Goal: Task Accomplishment & Management: Use online tool/utility

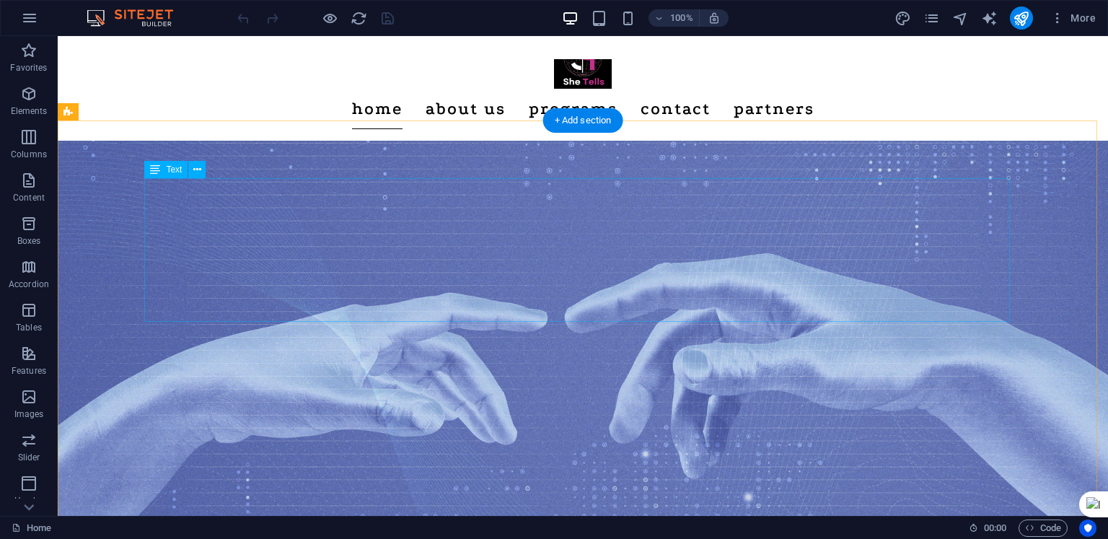
scroll to position [72, 0]
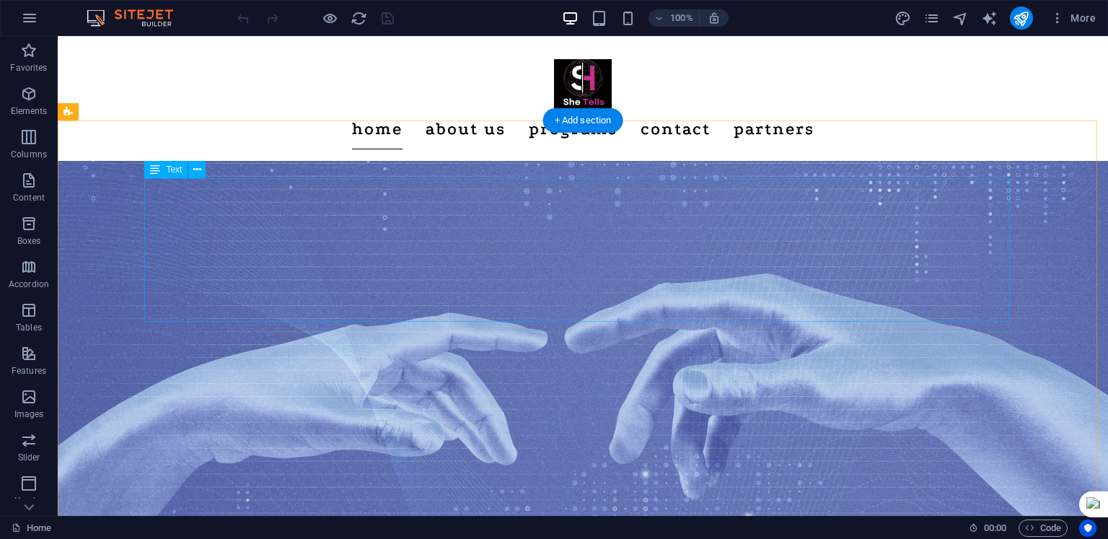
drag, startPoint x: 168, startPoint y: 205, endPoint x: 245, endPoint y: 226, distance: 80.1
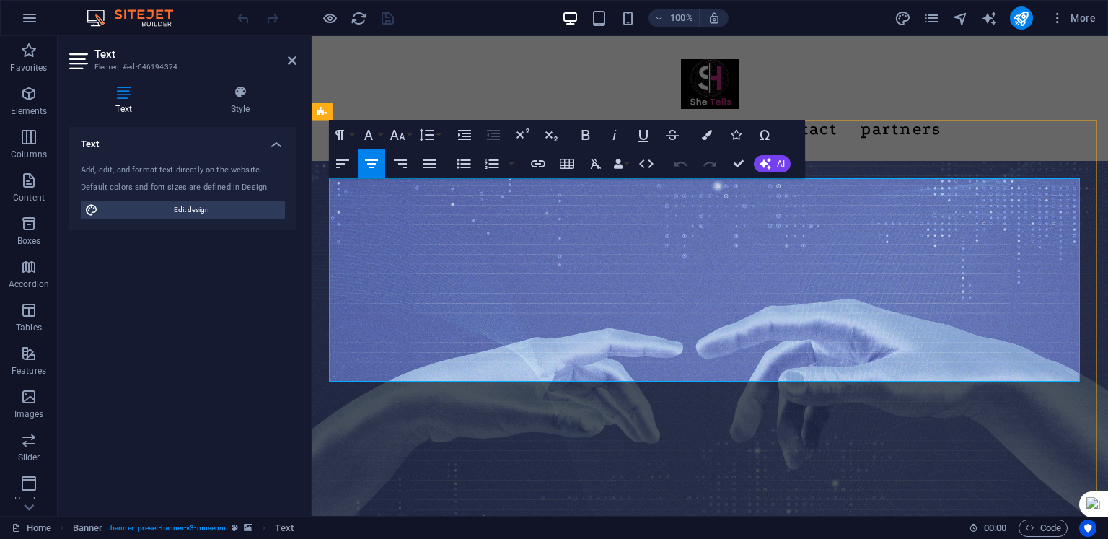
drag, startPoint x: 355, startPoint y: 209, endPoint x: 850, endPoint y: 376, distance: 522.0
drag, startPoint x: 361, startPoint y: 207, endPoint x: 556, endPoint y: 266, distance: 204.2
drag, startPoint x: 355, startPoint y: 206, endPoint x: 806, endPoint y: 371, distance: 480.7
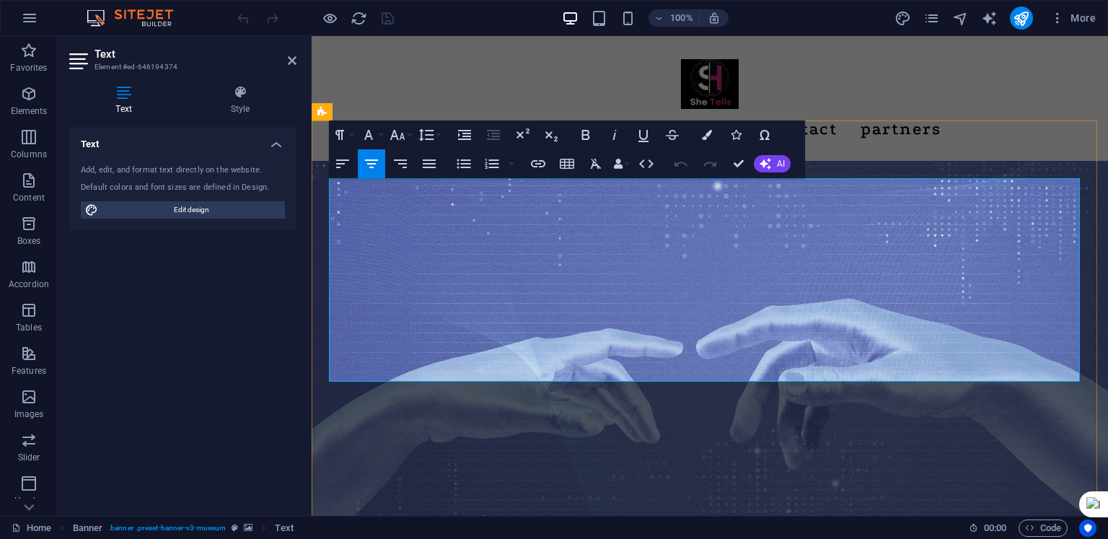
copy div "At She Tells , we believe in the power of stories, education, and opportunity .…"
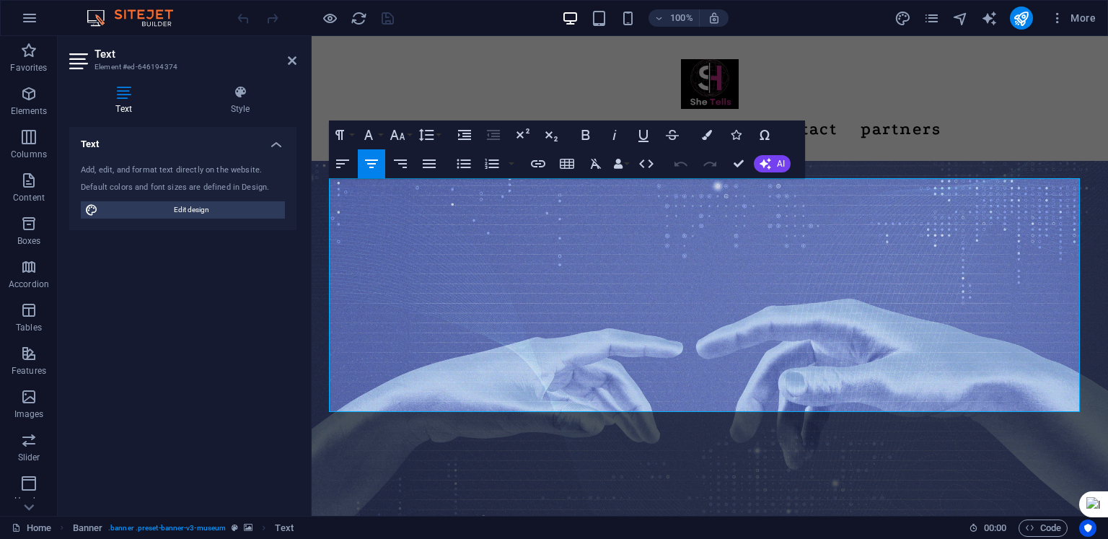
click at [271, 284] on div "Text Add, edit, and format text directly on the website. Default colors and fon…" at bounding box center [182, 315] width 227 height 377
click at [844, 161] on figure at bounding box center [710, 377] width 796 height 432
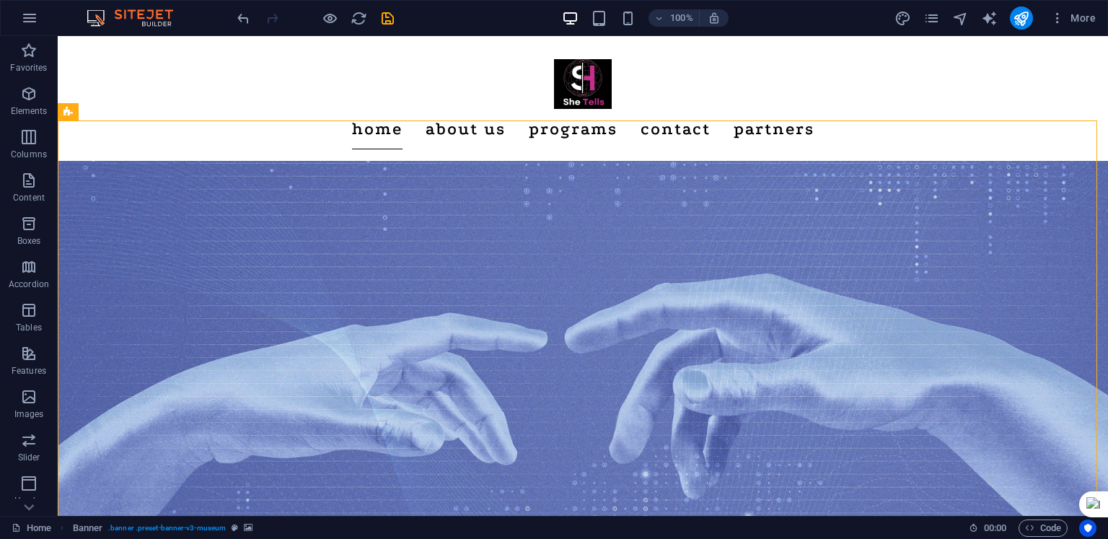
click at [806, 161] on figure at bounding box center [583, 377] width 1050 height 432
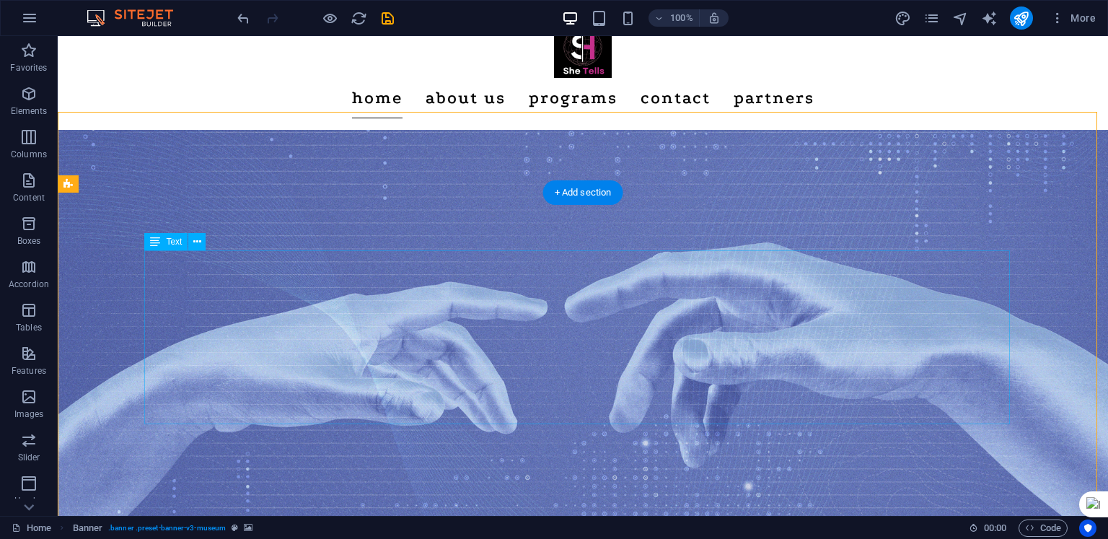
scroll to position [0, 0]
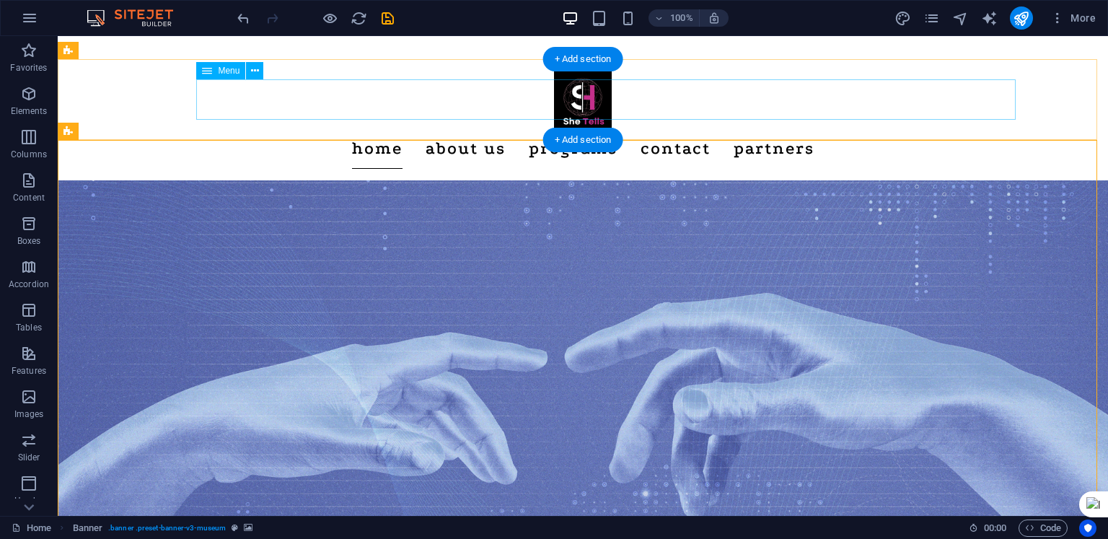
click at [502, 128] on nav "Home About us programs Contact partners" at bounding box center [582, 148] width 877 height 40
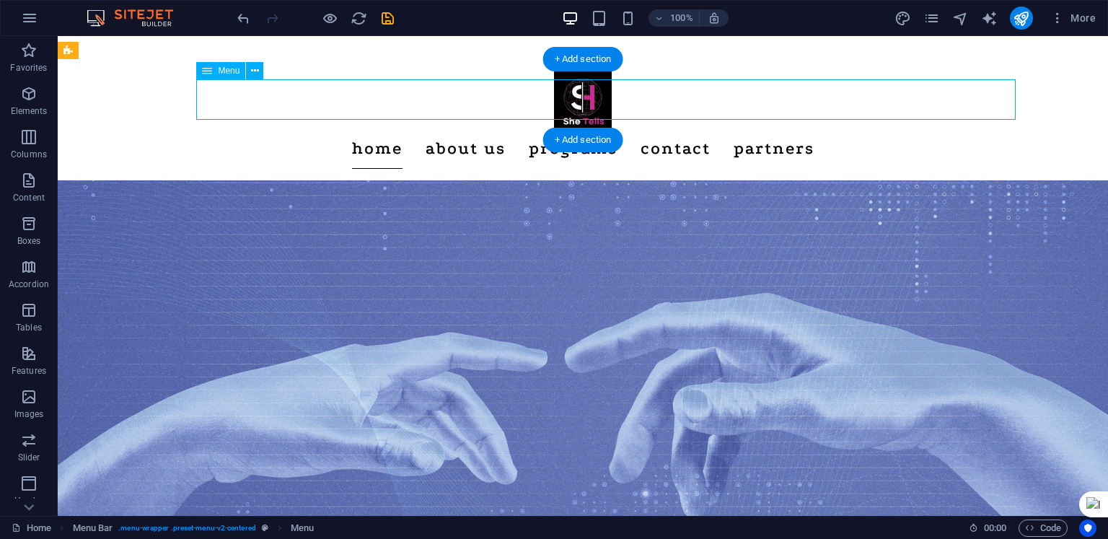
click at [485, 128] on nav "Home About us programs Contact partners" at bounding box center [582, 148] width 877 height 40
select select
select select "1"
select select "2"
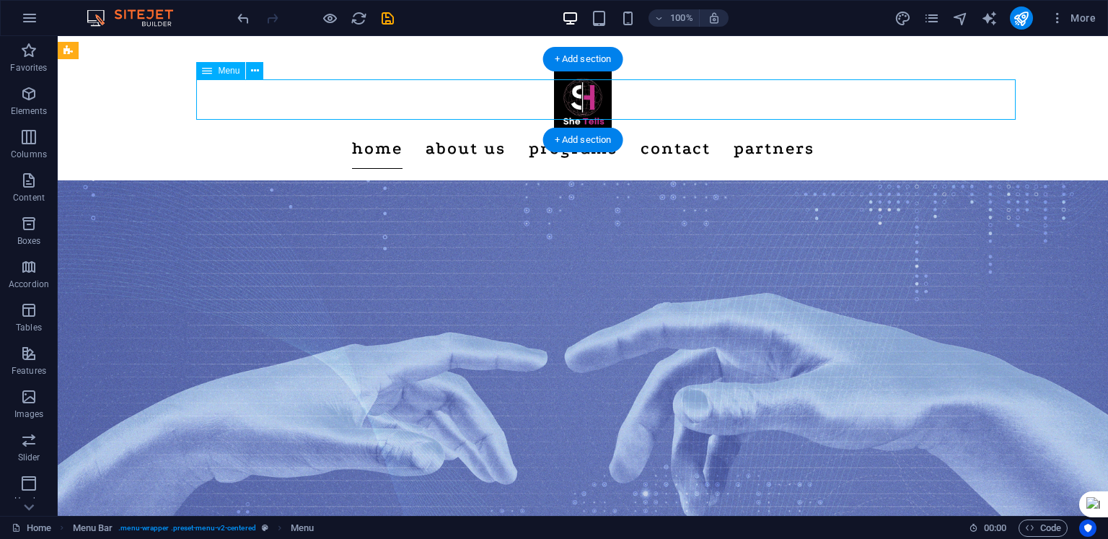
select select
select select "4"
select select
select select "3"
select select
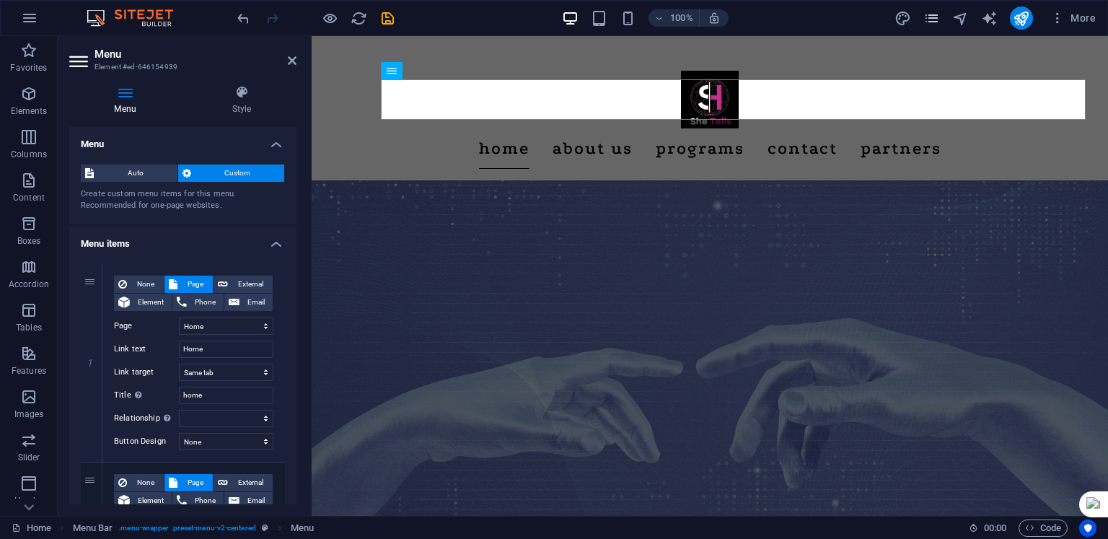
click at [927, 19] on icon "pages" at bounding box center [931, 18] width 17 height 17
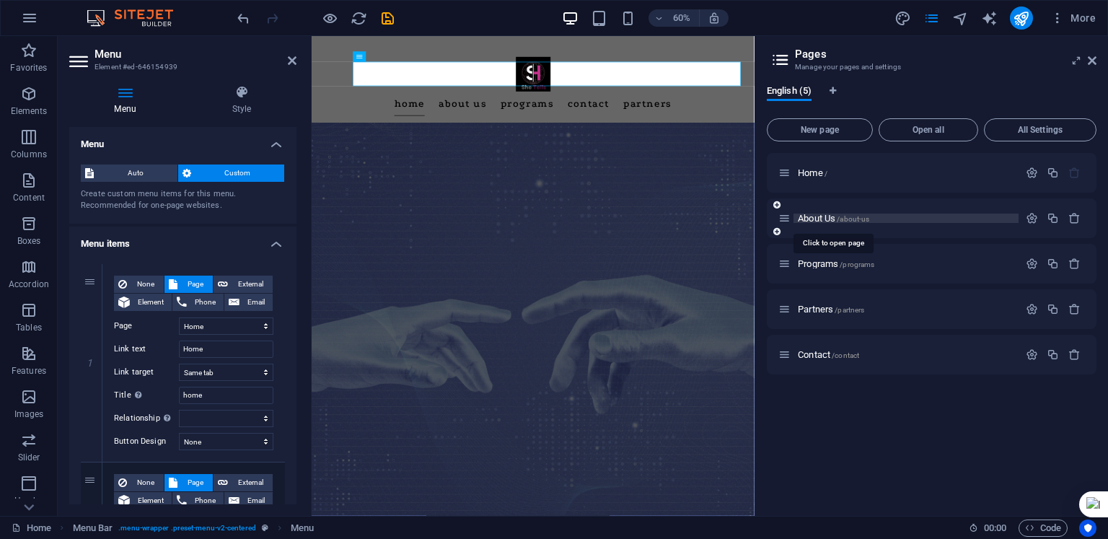
click at [819, 214] on span "About Us /about-us" at bounding box center [833, 218] width 71 height 11
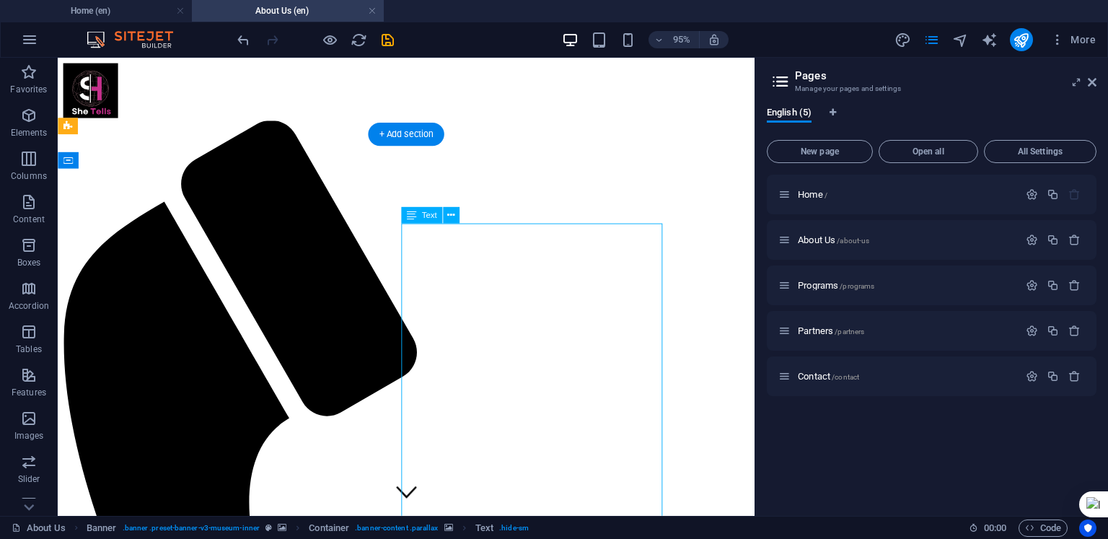
drag, startPoint x: 436, startPoint y: 244, endPoint x: 492, endPoint y: 264, distance: 59.1
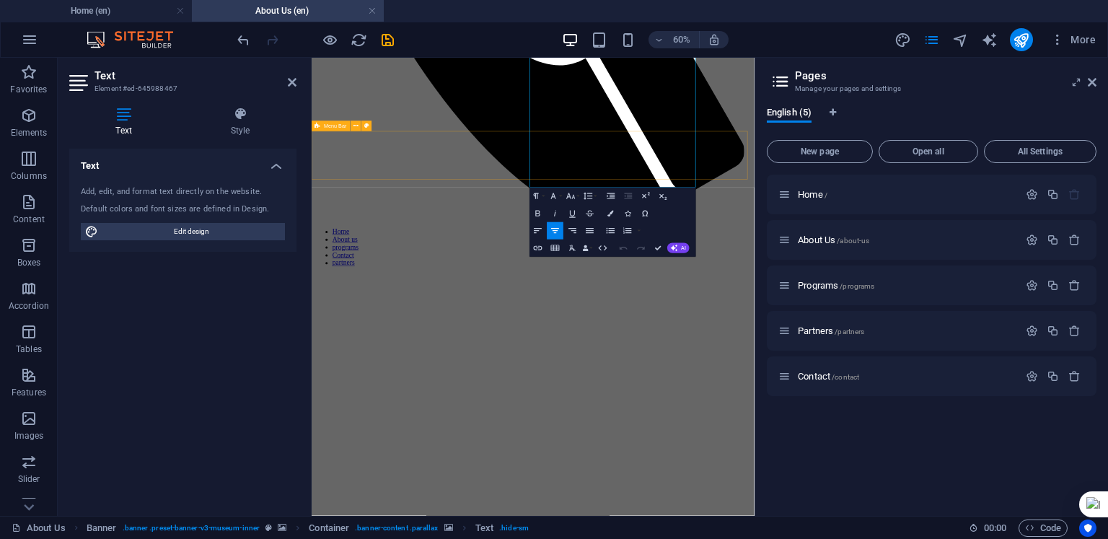
scroll to position [656, 0]
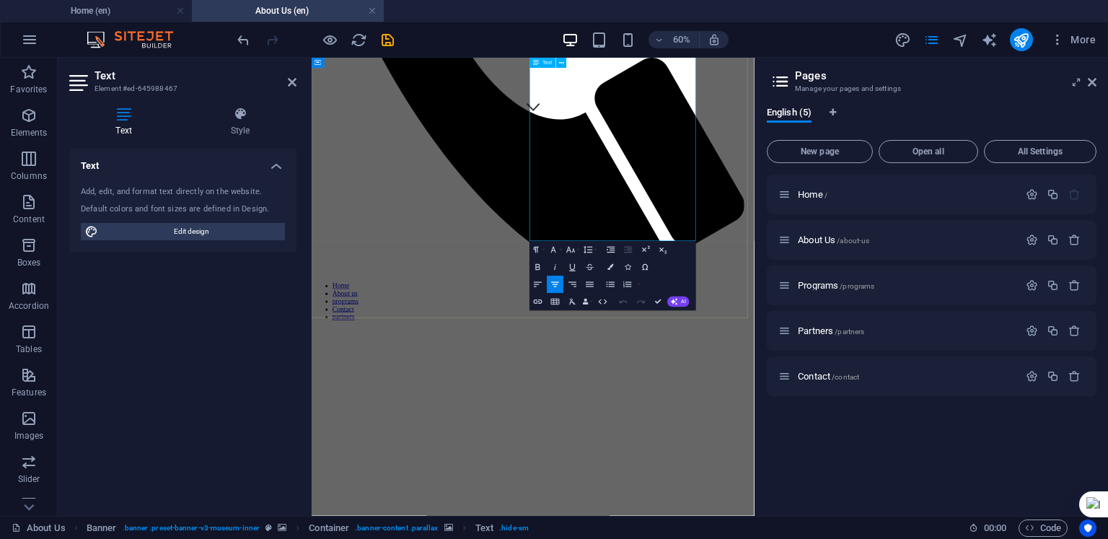
drag, startPoint x: 694, startPoint y: 248, endPoint x: 908, endPoint y: 350, distance: 237.4
copy div "Founded in [DATE] , She Tells is a volunteer-driven nonprofit organization dedi…"
